Goal: Task Accomplishment & Management: Complete application form

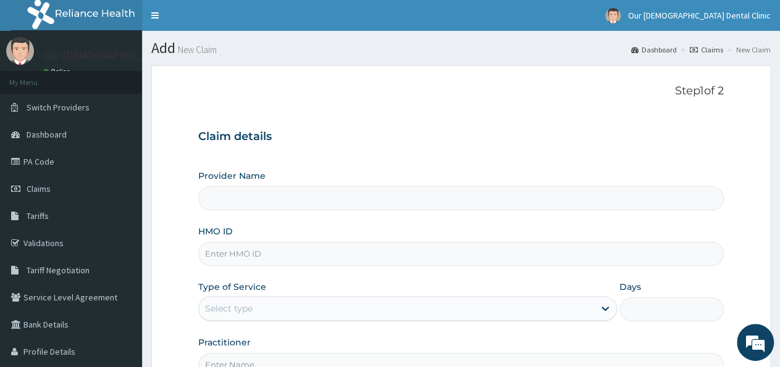
type input "Our [DEMOGRAPHIC_DATA] Dental Clinic"
click at [223, 257] on input "HMO ID" at bounding box center [460, 254] width 525 height 24
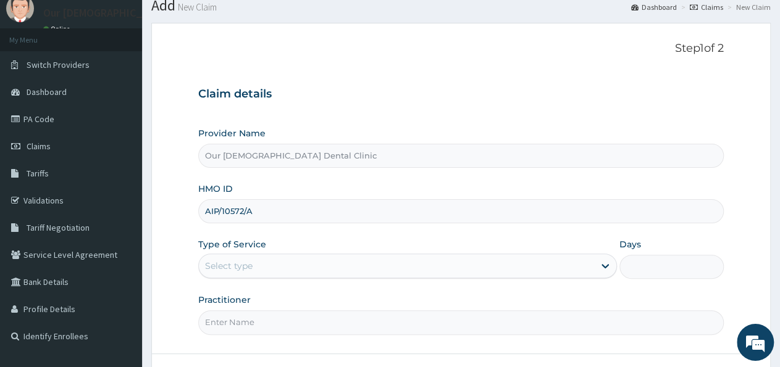
scroll to position [49, 0]
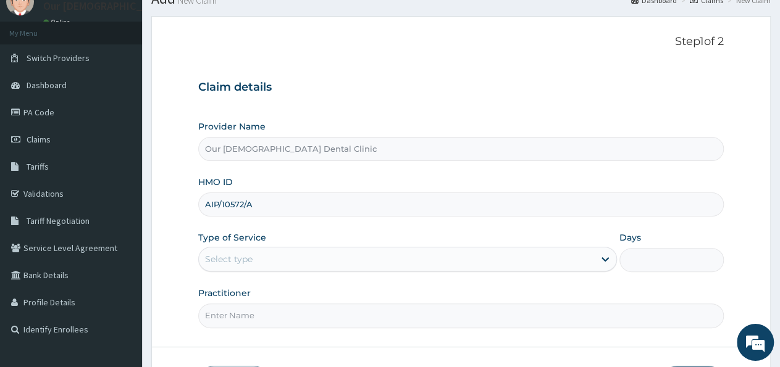
type input "AIP/10572/A"
click at [262, 257] on div "Select type" at bounding box center [396, 259] width 395 height 20
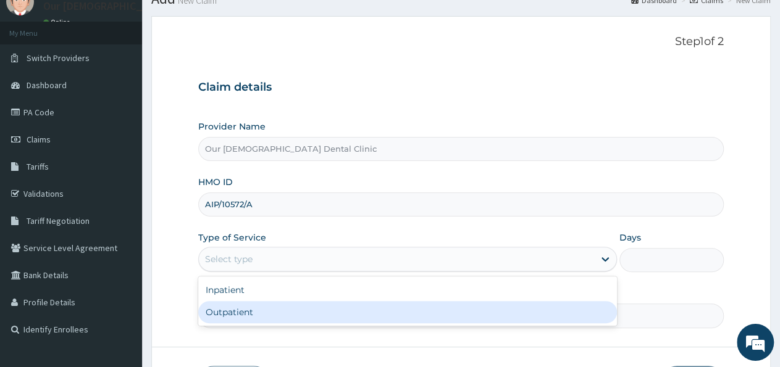
click at [250, 308] on div "Outpatient" at bounding box center [407, 312] width 418 height 22
type input "1"
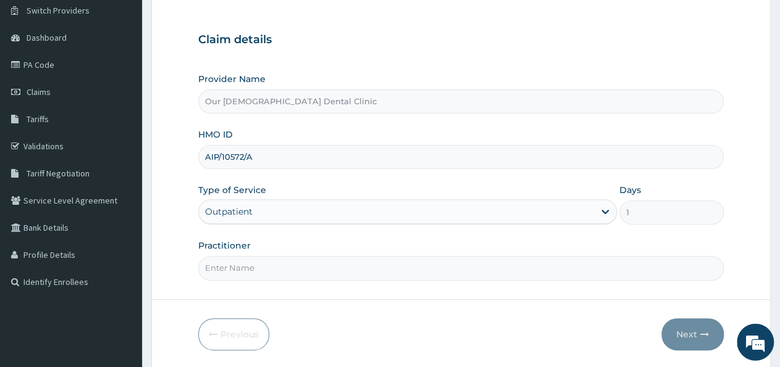
scroll to position [130, 0]
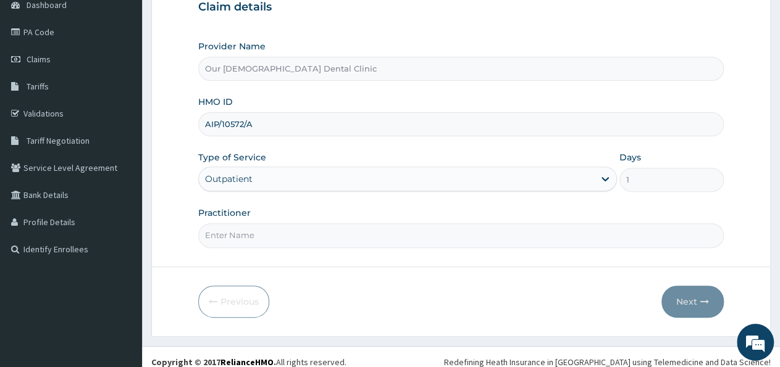
click at [222, 233] on input "Practitioner" at bounding box center [460, 236] width 525 height 24
type input "d"
type input "Dr Philemon"
click at [680, 304] on button "Next" at bounding box center [692, 302] width 62 height 32
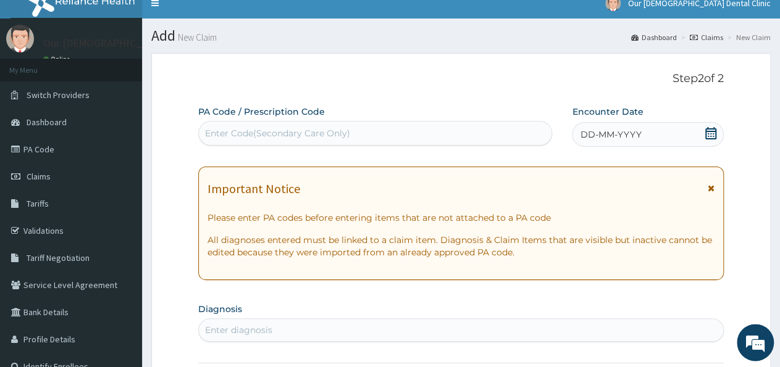
scroll to position [0, 0]
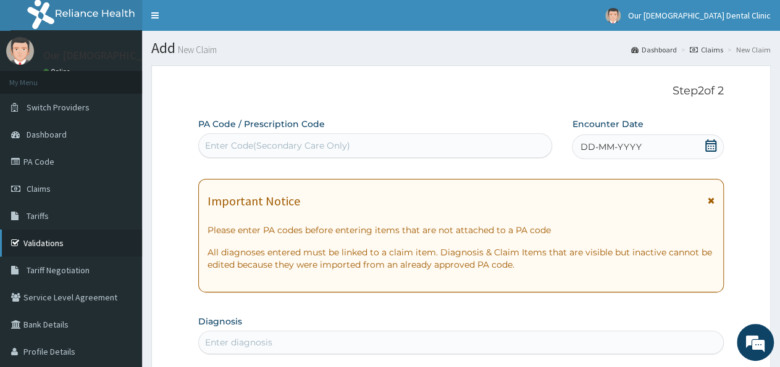
click at [44, 247] on link "Validations" at bounding box center [71, 243] width 142 height 27
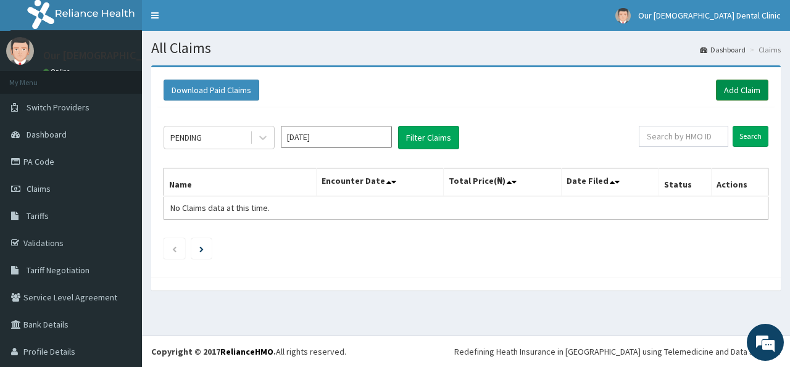
click at [735, 93] on link "Add Claim" at bounding box center [742, 90] width 52 height 21
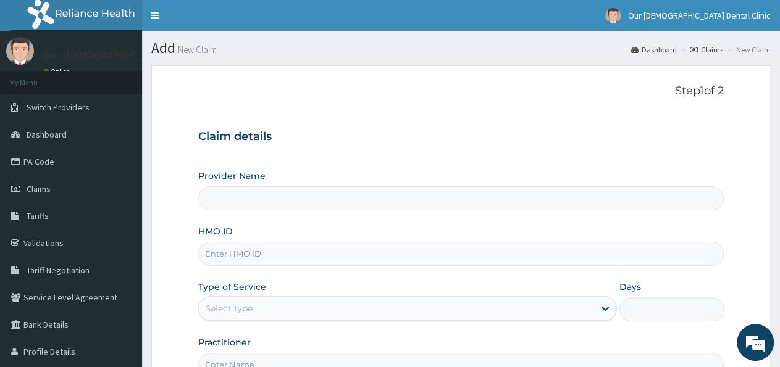
type input "Our [DEMOGRAPHIC_DATA] Dental Clinic"
click at [225, 257] on input "HMO ID" at bounding box center [460, 254] width 525 height 24
type input "AIP/10572/A"
click at [281, 303] on div "Select type" at bounding box center [396, 309] width 395 height 20
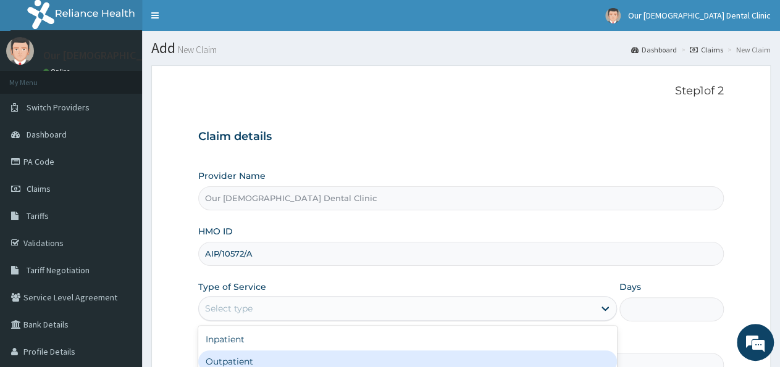
click at [220, 358] on div "Outpatient" at bounding box center [407, 362] width 418 height 22
type input "1"
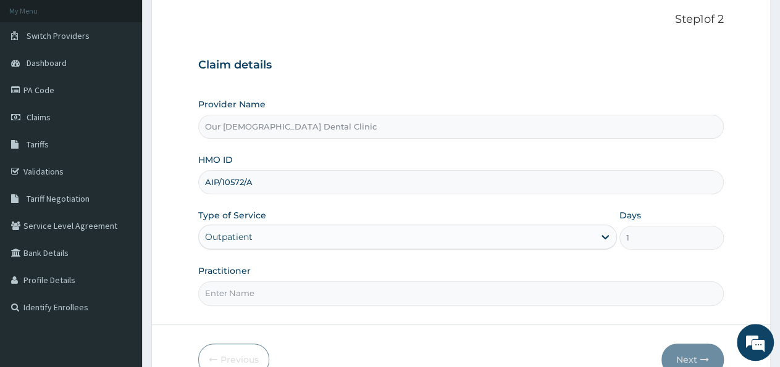
scroll to position [74, 0]
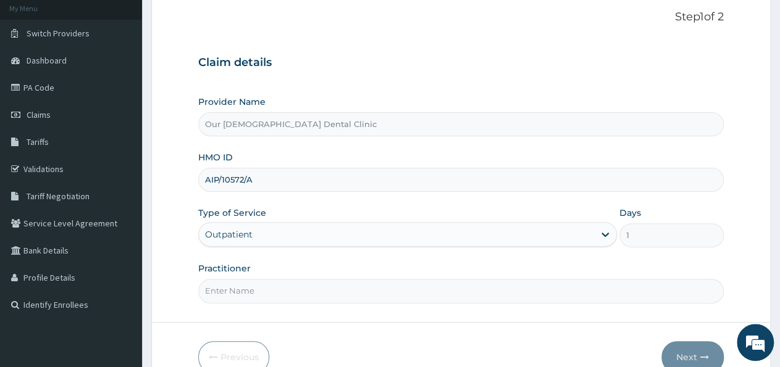
click at [212, 289] on input "Practitioner" at bounding box center [460, 291] width 525 height 24
type input "d"
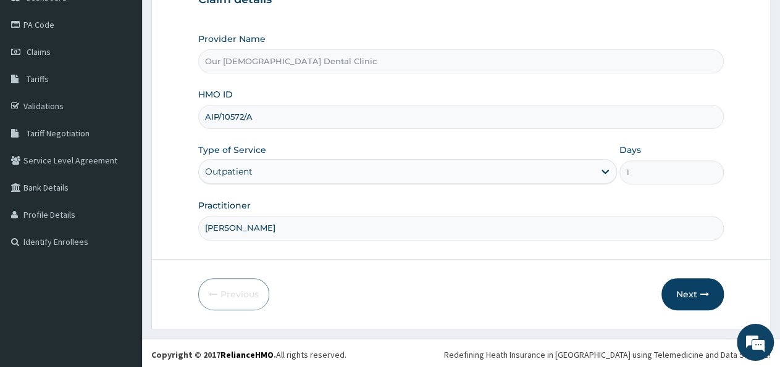
scroll to position [137, 0]
type input "DR Ugwuanyi Philemon"
click at [689, 306] on button "Next" at bounding box center [692, 294] width 62 height 32
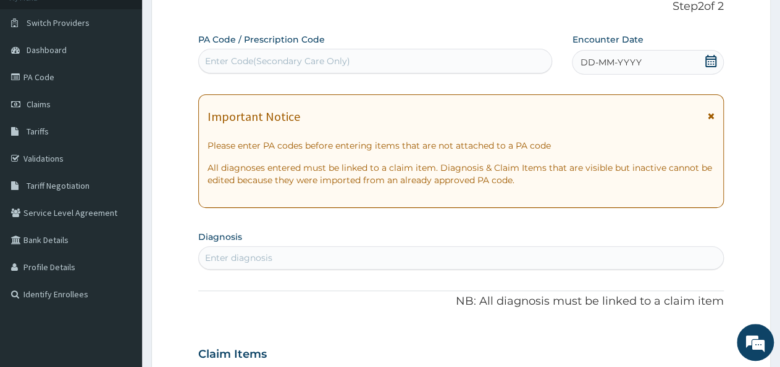
scroll to position [83, 0]
click at [231, 60] on div "Enter Code(Secondary Care Only)" at bounding box center [277, 62] width 145 height 12
click at [349, 64] on div "Enter Code(Secondary Care Only)" at bounding box center [375, 62] width 353 height 20
click at [291, 62] on div "Enter Code(Secondary Care Only)" at bounding box center [277, 62] width 145 height 12
click at [29, 75] on link "PA Code" at bounding box center [71, 78] width 142 height 27
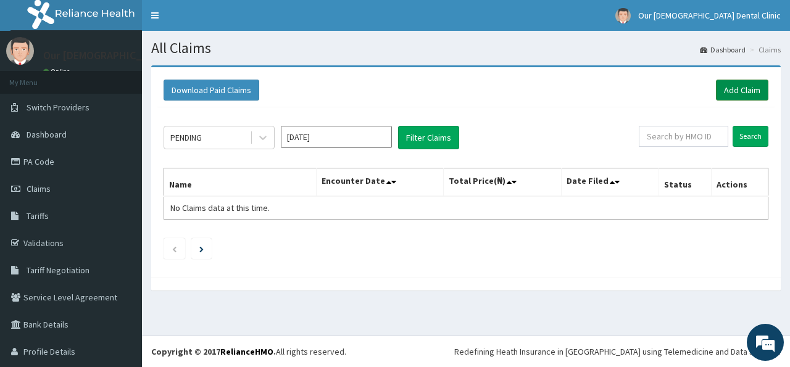
click at [745, 92] on link "Add Claim" at bounding box center [742, 90] width 52 height 21
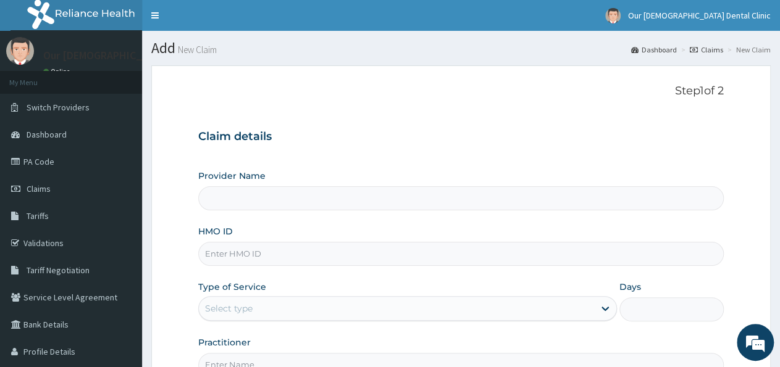
type input "Our [DEMOGRAPHIC_DATA] Dental Clinic"
click at [232, 253] on input "HMO ID" at bounding box center [460, 254] width 525 height 24
type input "a"
type input "AIP/10572/A"
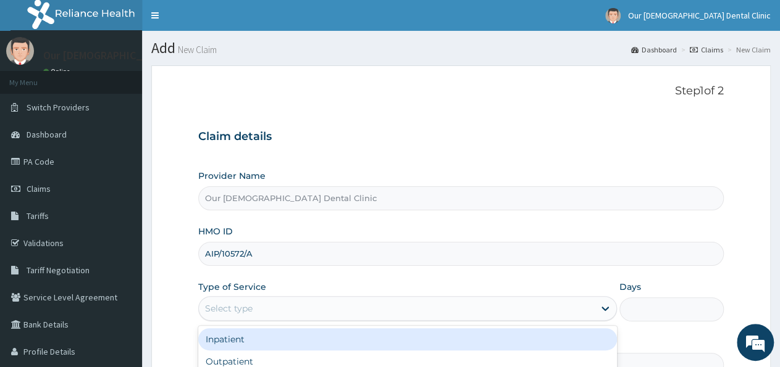
click at [246, 303] on div "Select type" at bounding box center [229, 309] width 48 height 12
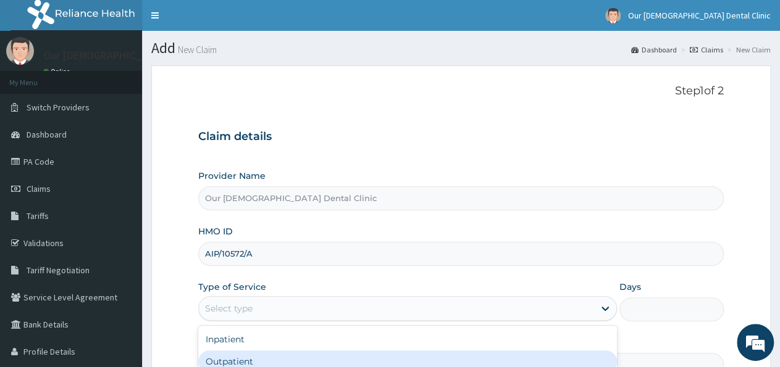
click at [219, 359] on div "Outpatient" at bounding box center [407, 362] width 418 height 22
type input "1"
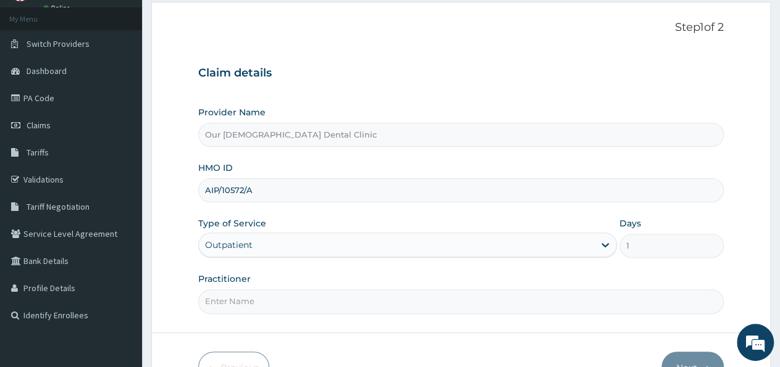
scroll to position [83, 0]
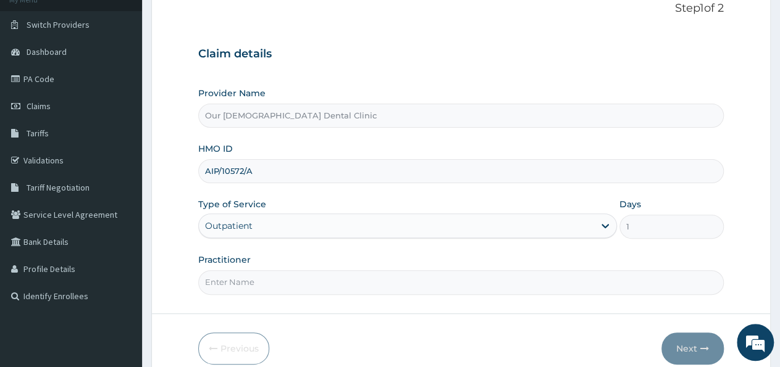
click at [236, 277] on input "Practitioner" at bounding box center [460, 282] width 525 height 24
type input "Dr Ugwuanyi Philemon"
click at [680, 348] on button "Next" at bounding box center [692, 349] width 62 height 32
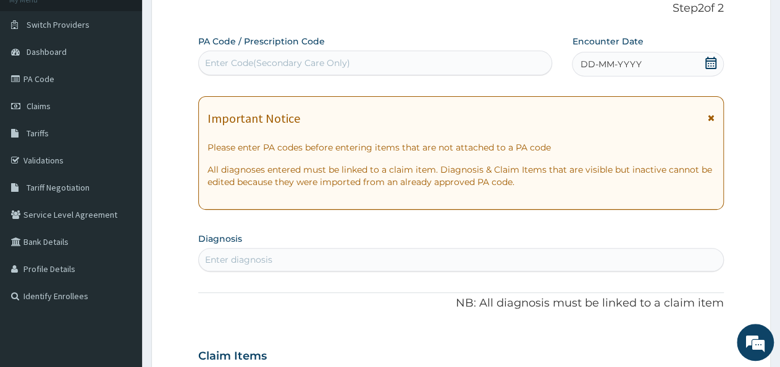
click at [221, 62] on div "Enter Code(Secondary Care Only)" at bounding box center [277, 63] width 145 height 12
click at [214, 59] on div "Enter Code(Secondary Care Only)" at bounding box center [277, 63] width 145 height 12
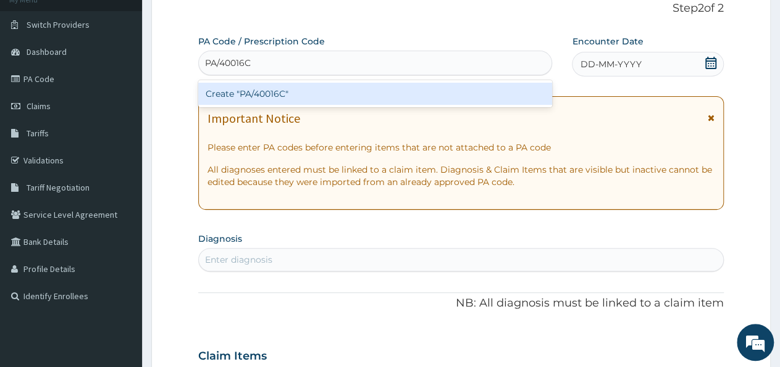
type input "PA/40016C"
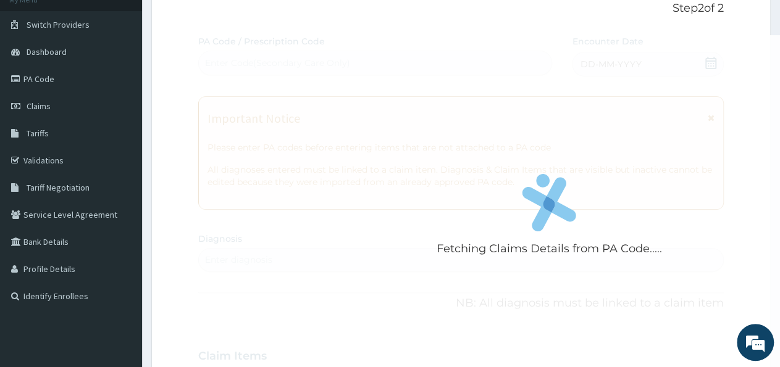
click at [567, 21] on div "Step 2 of 2 Fetching Claims Details from PA Code..... PA Code / Prescription Co…" at bounding box center [460, 338] width 525 height 672
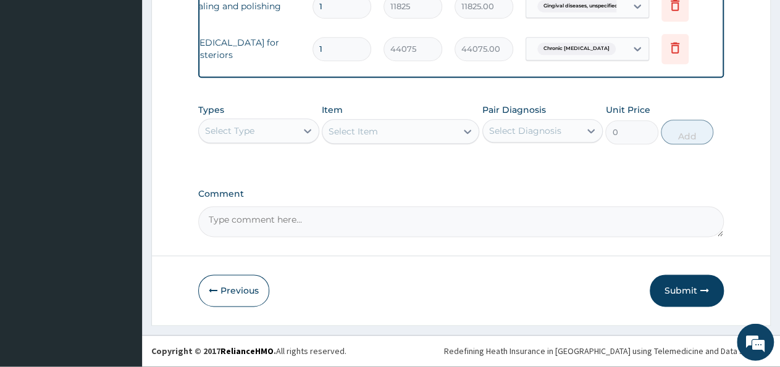
scroll to position [685, 0]
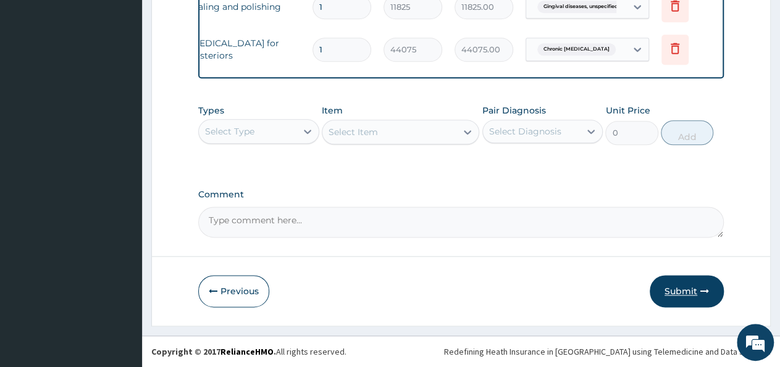
click at [698, 293] on button "Submit" at bounding box center [687, 291] width 74 height 32
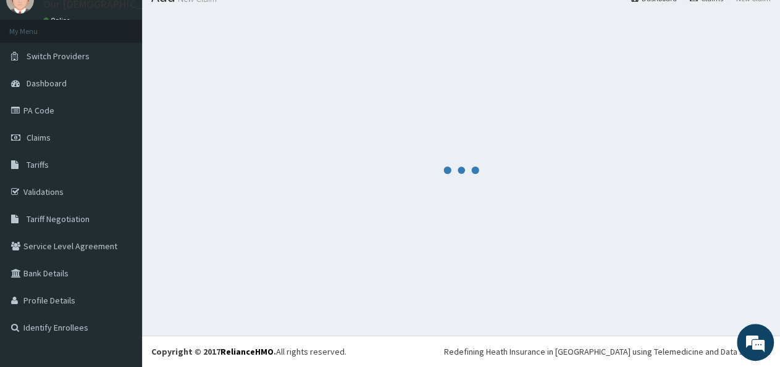
scroll to position [51, 0]
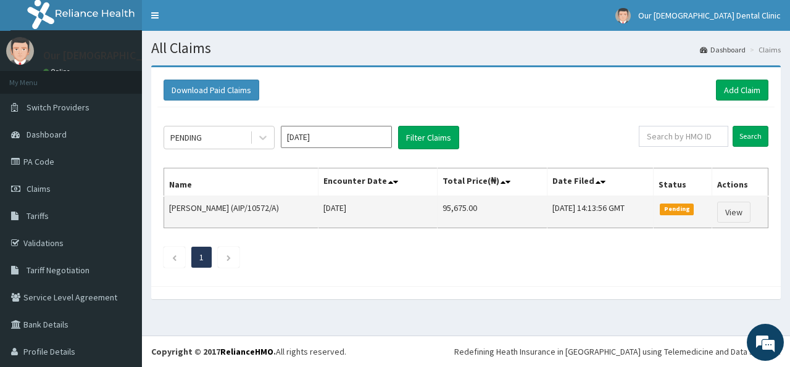
scroll to position [31, 0]
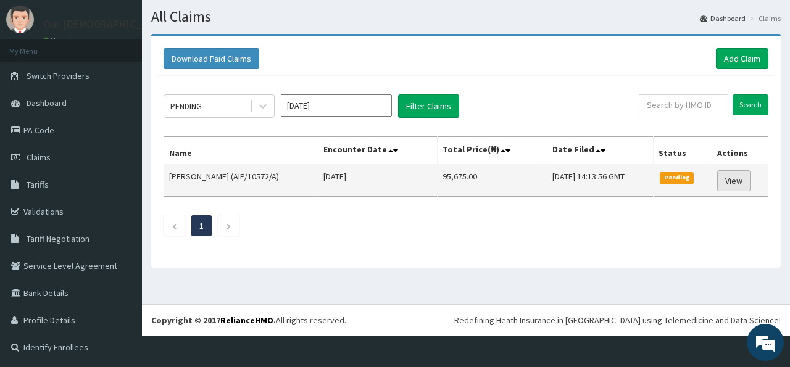
click at [726, 182] on link "View" at bounding box center [734, 180] width 33 height 21
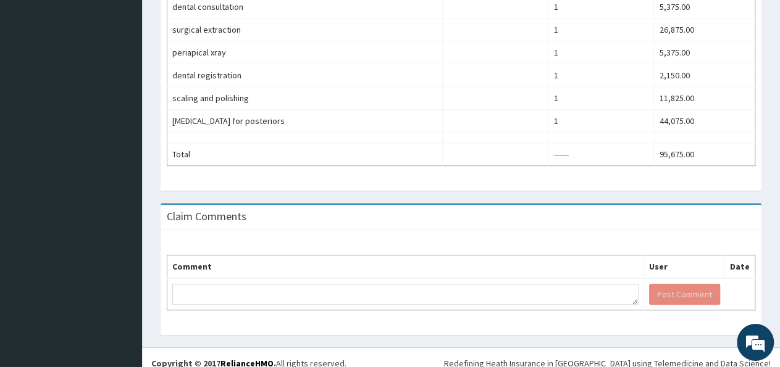
scroll to position [449, 0]
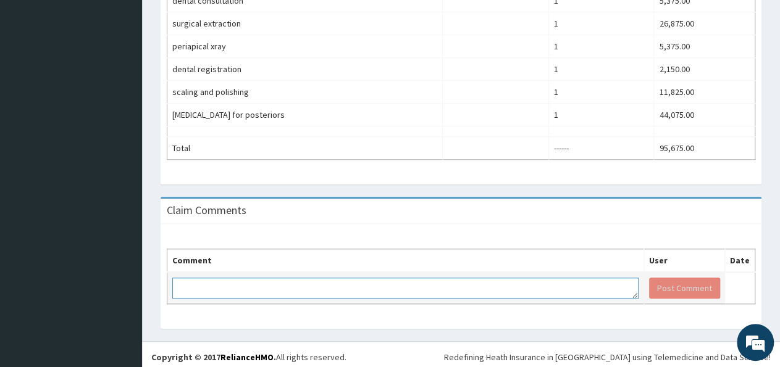
click at [222, 283] on textarea at bounding box center [405, 288] width 466 height 21
type textarea "patient has agreed to cover the remaining balance"
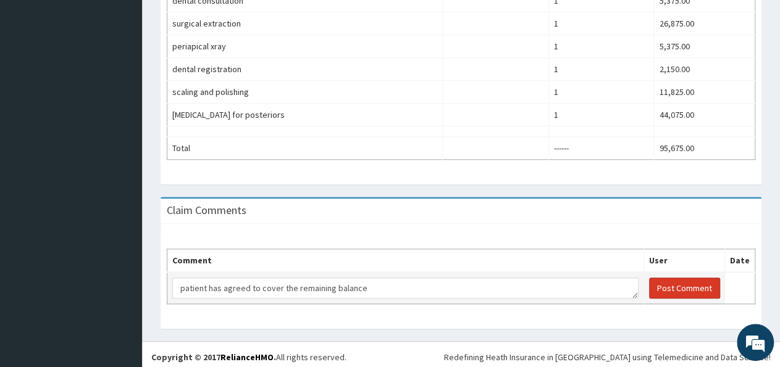
click at [700, 284] on button "Post Comment" at bounding box center [684, 288] width 71 height 21
